Goal: Transaction & Acquisition: Obtain resource

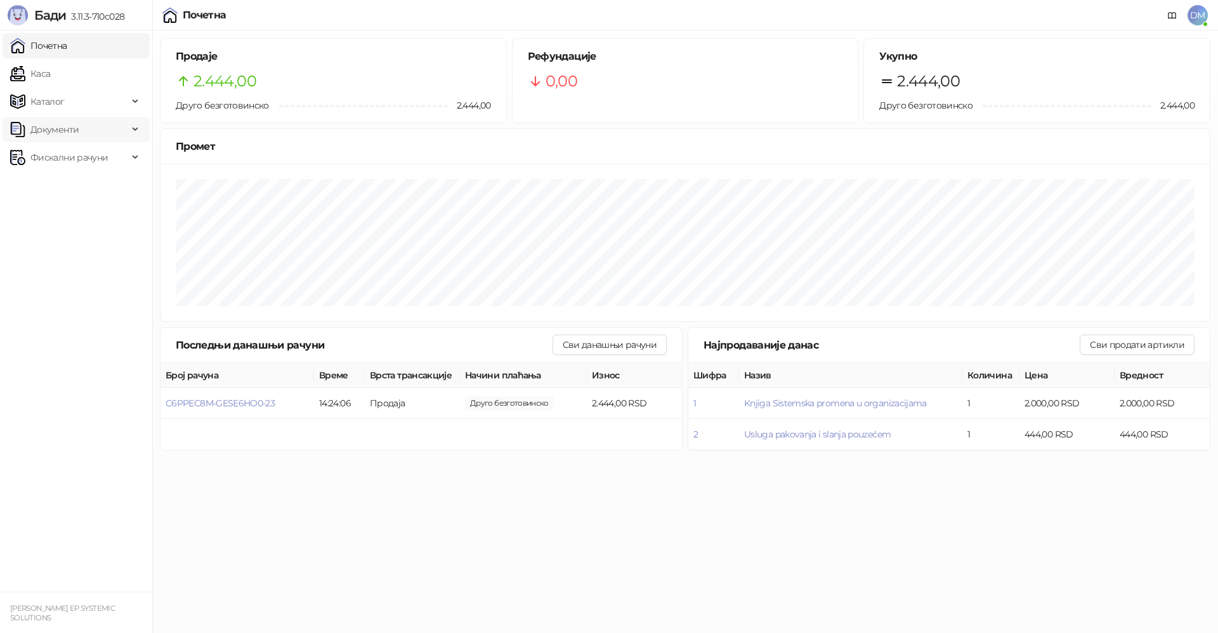
click at [58, 132] on span "Документи" at bounding box center [54, 129] width 48 height 25
click at [78, 219] on span "Фискални рачуни" at bounding box center [68, 215] width 77 height 25
click at [79, 240] on link "Издати рачуни" at bounding box center [57, 243] width 85 height 25
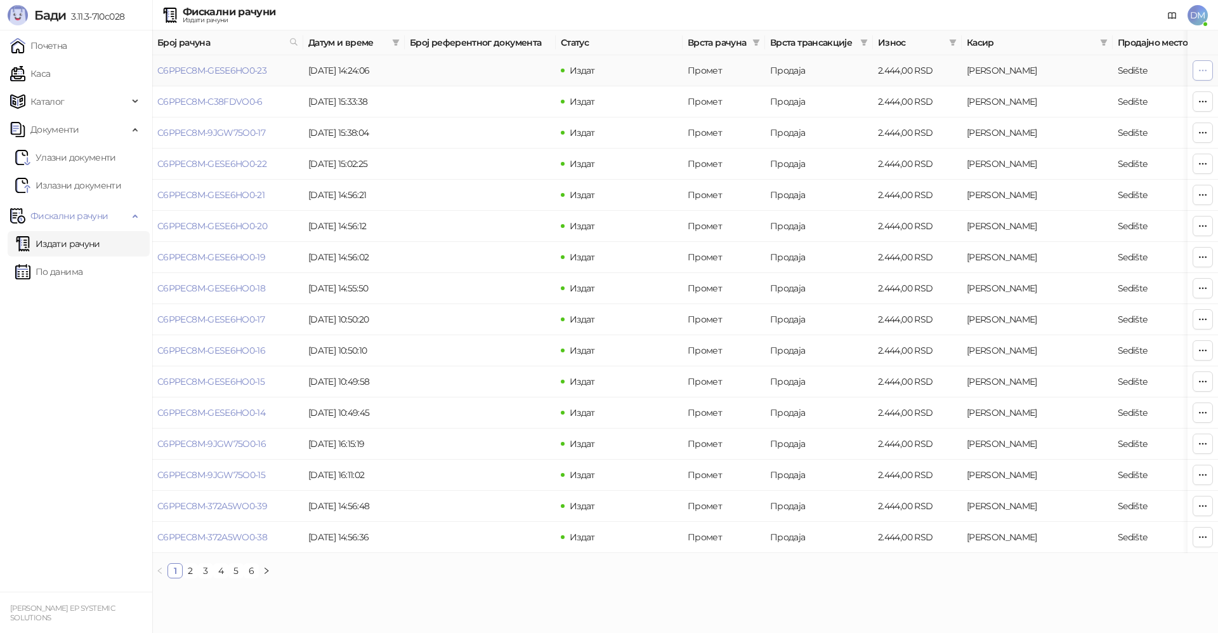
click at [1200, 74] on icon "button" at bounding box center [1203, 70] width 10 height 10
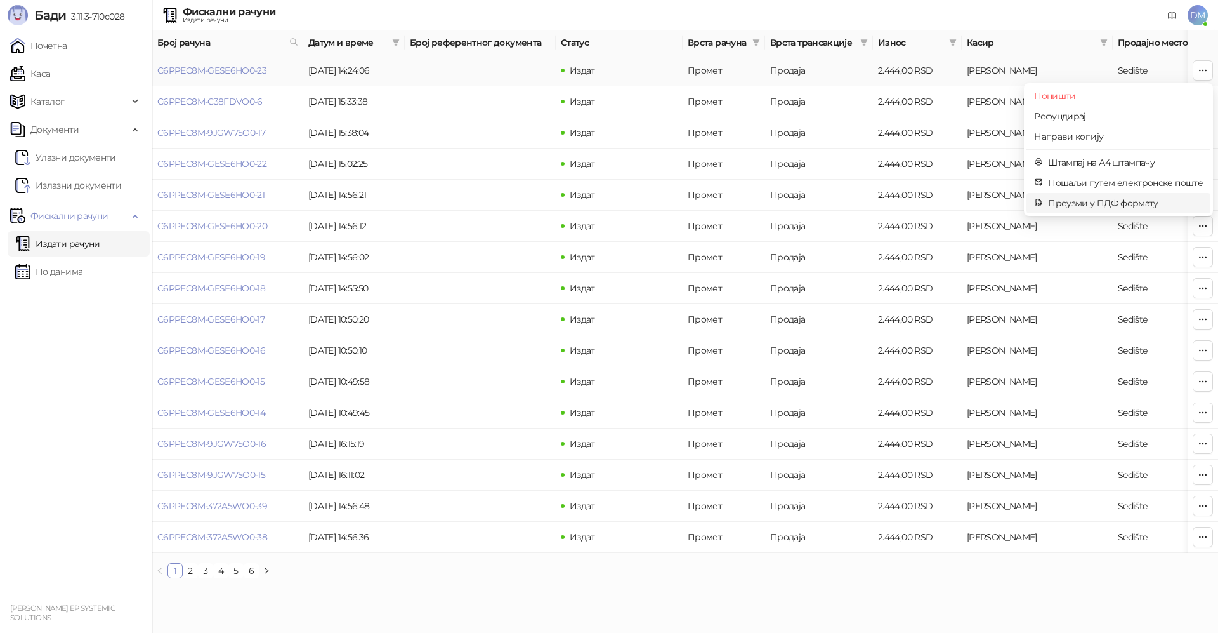
click at [1065, 200] on span "Преузми у ПДФ формату" at bounding box center [1125, 203] width 155 height 14
